Goal: Find specific page/section: Find specific page/section

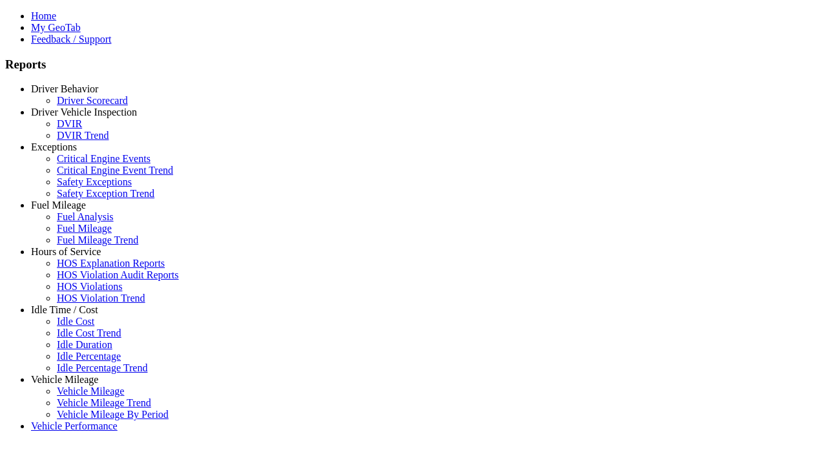
click at [74, 152] on link "Exceptions" at bounding box center [54, 147] width 46 height 11
click at [84, 187] on link "Safety Exceptions" at bounding box center [94, 181] width 75 height 11
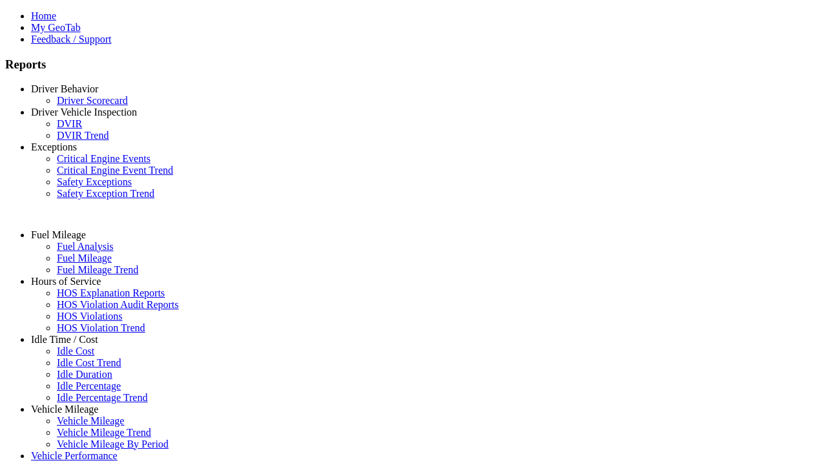
select select "**********"
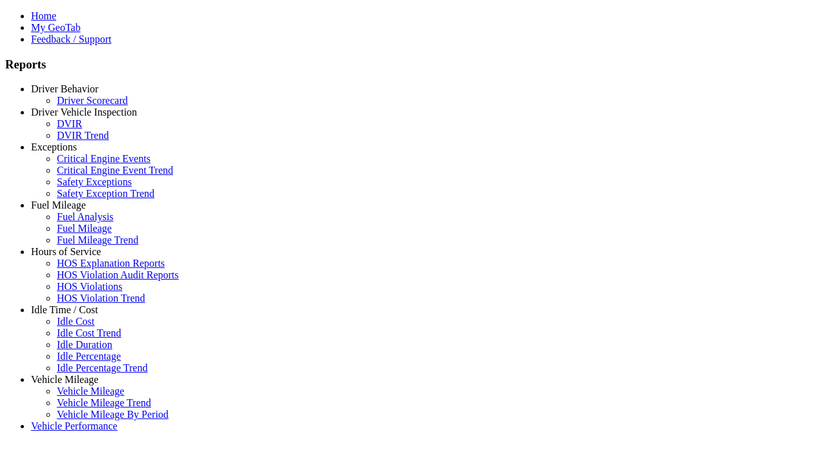
type input "**********"
